Goal: Information Seeking & Learning: Learn about a topic

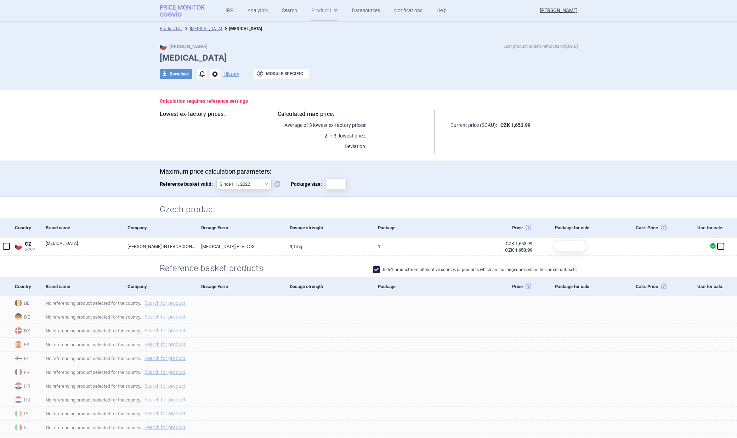
click at [186, 10] on strong "Price Monitor" at bounding box center [182, 7] width 45 height 7
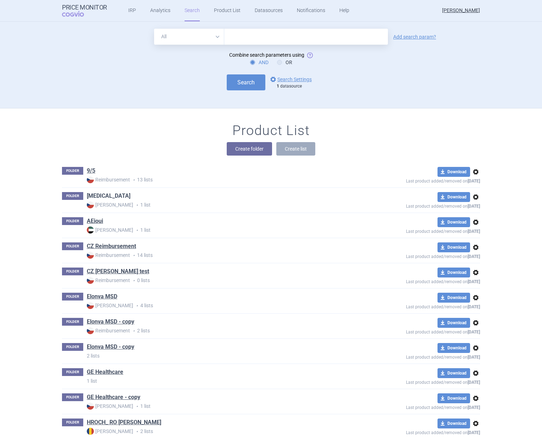
click at [101, 194] on link "[MEDICAL_DATA]" at bounding box center [109, 196] width 44 height 8
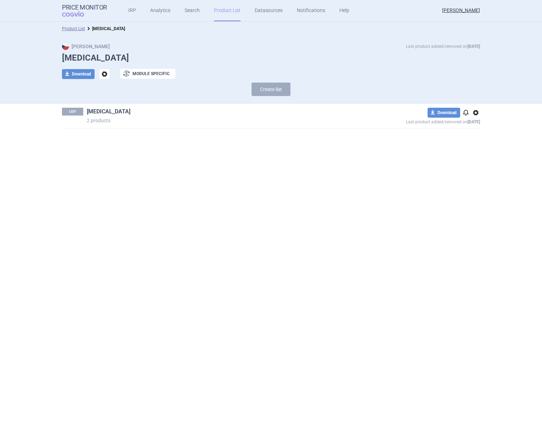
click at [104, 111] on link "[MEDICAL_DATA]" at bounding box center [109, 112] width 44 height 8
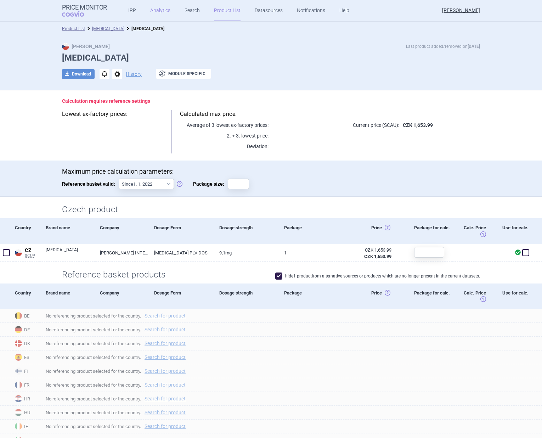
click at [163, 9] on link "Analytics" at bounding box center [160, 10] width 20 height 21
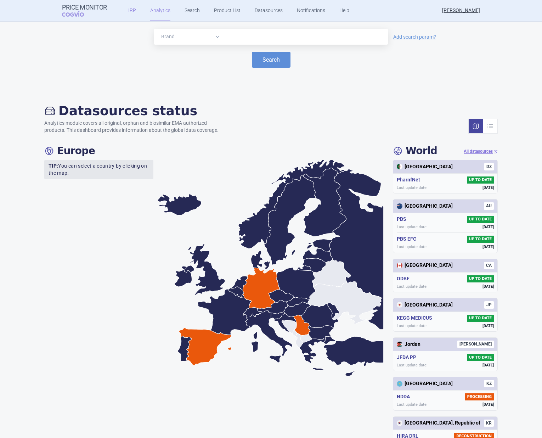
click at [128, 11] on link "IRP" at bounding box center [132, 10] width 8 height 21
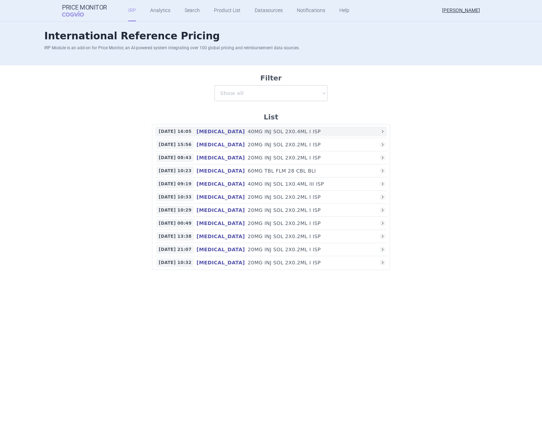
click at [218, 131] on h4 "HUMIRA" at bounding box center [221, 131] width 54 height 7
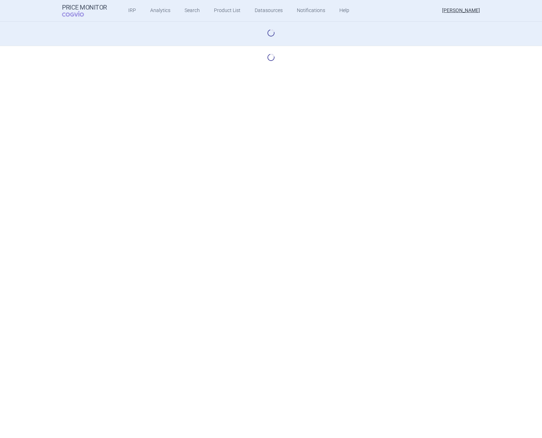
select select "base-scenario-id"
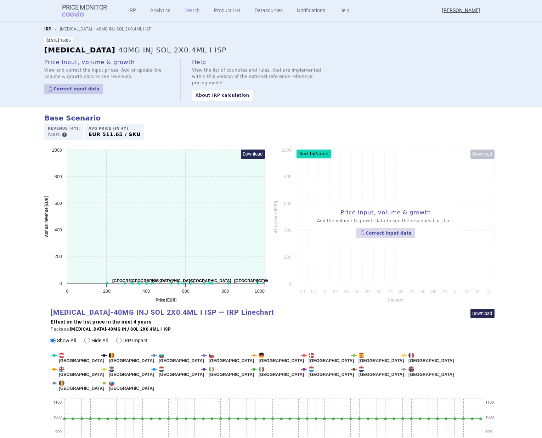
click at [190, 11] on link "Search" at bounding box center [192, 10] width 15 height 21
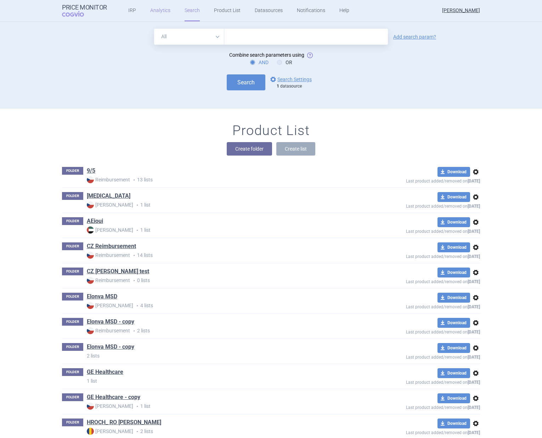
click at [156, 13] on link "Analytics" at bounding box center [160, 10] width 20 height 21
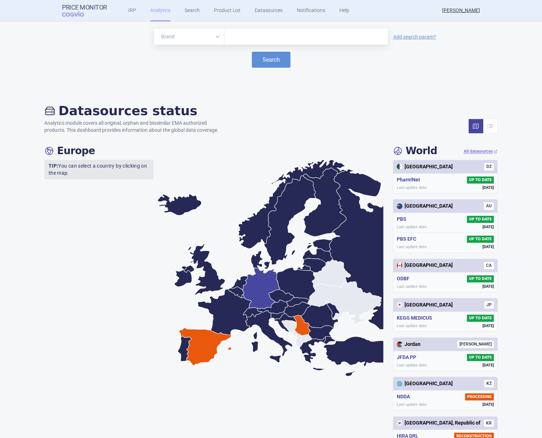
click at [264, 284] on icon at bounding box center [261, 288] width 37 height 41
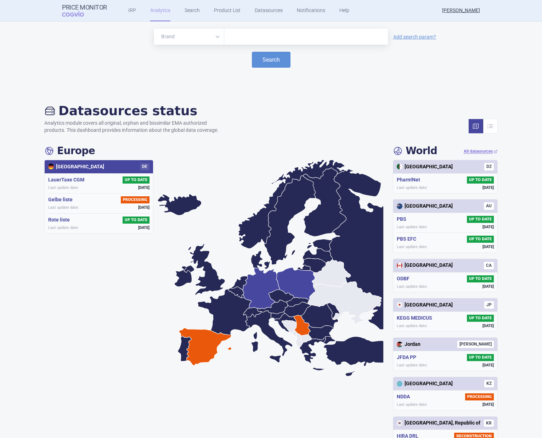
click at [293, 276] on icon at bounding box center [295, 284] width 39 height 32
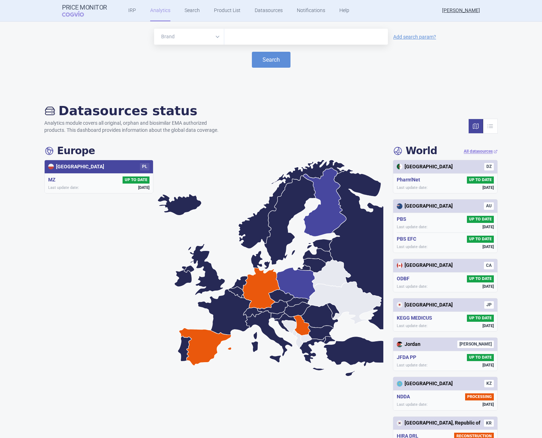
click at [323, 210] on icon at bounding box center [324, 202] width 43 height 68
click at [263, 11] on link "Datasources" at bounding box center [269, 10] width 28 height 21
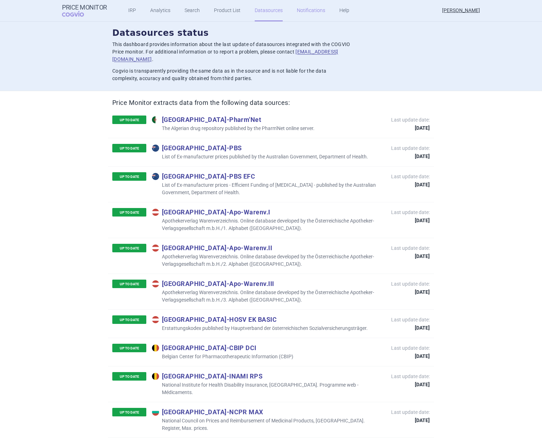
click at [314, 8] on link "Notifications" at bounding box center [311, 10] width 28 height 21
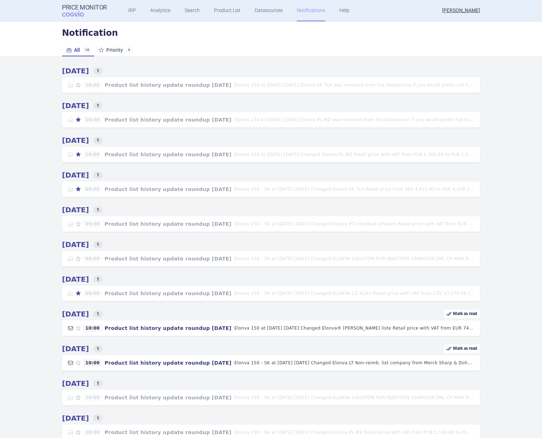
click at [180, 9] on ul "IRP Analytics Search Product List Datasources Notifications Help" at bounding box center [230, 10] width 246 height 21
click at [190, 13] on link "Search" at bounding box center [192, 10] width 15 height 21
